Goal: Find contact information: Find contact information

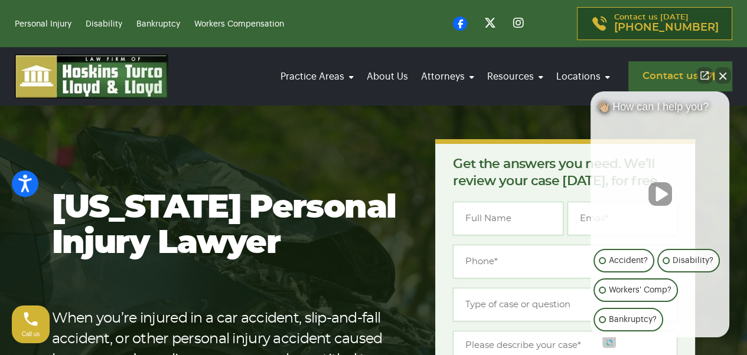
click at [678, 76] on link "Contact us" at bounding box center [680, 76] width 104 height 30
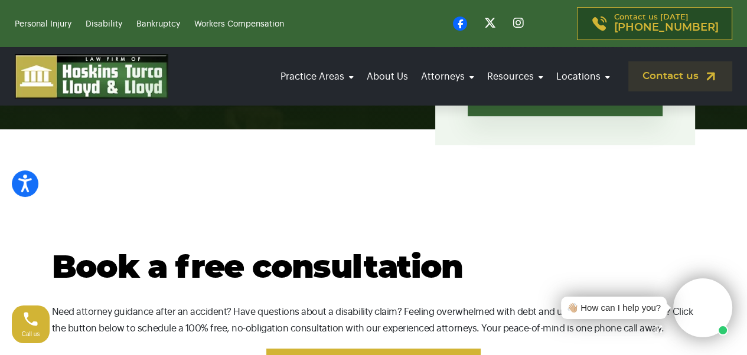
scroll to position [621, 0]
